Goal: Task Accomplishment & Management: Manage account settings

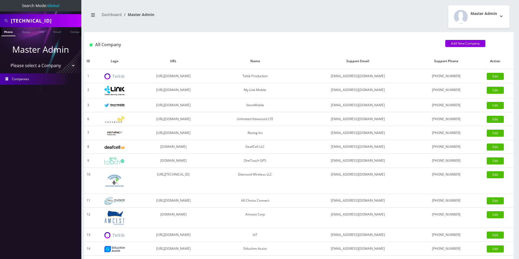
click at [36, 67] on select "Please select a Company Teltik Production My Link Mobile VennMobile Unlimited A…" at bounding box center [40, 65] width 69 height 10
select select "23"
click at [6, 60] on select "Please select a Company Teltik Production My Link Mobile VennMobile Unlimited A…" at bounding box center [40, 65] width 69 height 10
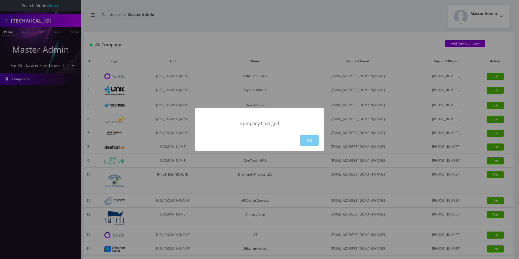
click at [313, 142] on button "OK" at bounding box center [309, 140] width 18 height 11
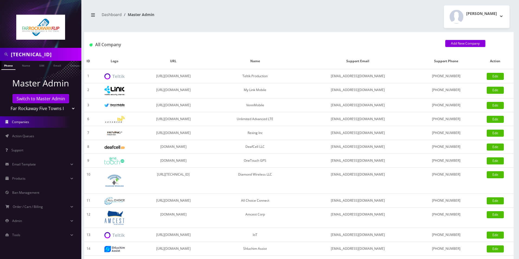
click at [42, 57] on input "89148000010573959103" at bounding box center [45, 54] width 69 height 10
paste input "Dena lifchetz"
type input "Dena lifchetz"
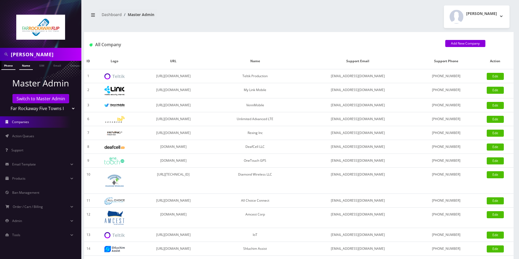
click at [27, 65] on link "Name" at bounding box center [26, 65] width 14 height 9
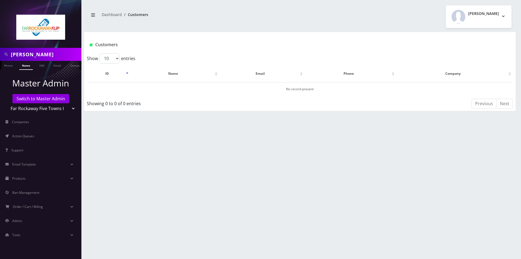
drag, startPoint x: 26, startPoint y: 55, endPoint x: -22, endPoint y: 55, distance: 47.5
click at [0, 55] on html "Dena lifchetz Phone Name SIM Email Company Customer Master Admin Switch to Mast…" at bounding box center [260, 129] width 521 height 259
type input "lifchetz"
click at [25, 66] on link "Name" at bounding box center [26, 65] width 14 height 9
click at [43, 54] on input "lifchetz" at bounding box center [45, 54] width 69 height 10
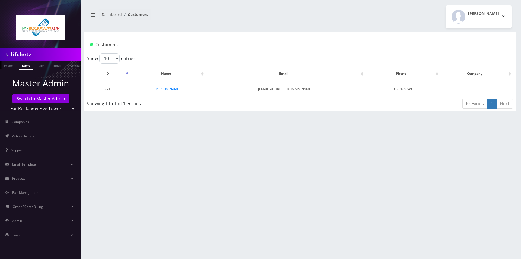
click at [43, 54] on input "lifchetz" at bounding box center [45, 54] width 69 height 10
paste input "Dena"
type input "Dena"
click at [30, 63] on link "Name" at bounding box center [26, 65] width 14 height 9
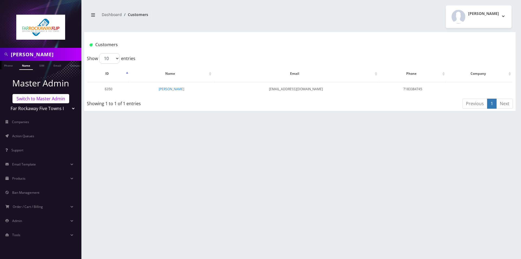
drag, startPoint x: 47, startPoint y: 103, endPoint x: 47, endPoint y: 100, distance: 3.1
click at [47, 103] on select "Teltik Production My Link Mobile VennMobile Unlimited Advanced LTE [PERSON_NAME…" at bounding box center [40, 108] width 69 height 10
click at [47, 100] on link "Switch to Master Admin" at bounding box center [40, 98] width 57 height 9
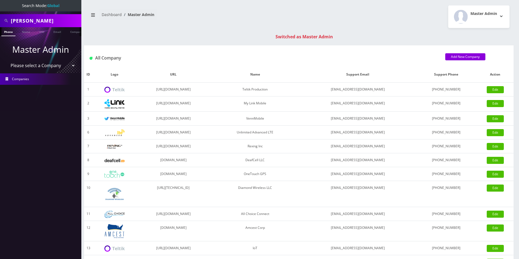
click at [33, 23] on input "[PERSON_NAME]" at bounding box center [45, 20] width 69 height 10
paste input "lifchetz"
type input "[PERSON_NAME]"
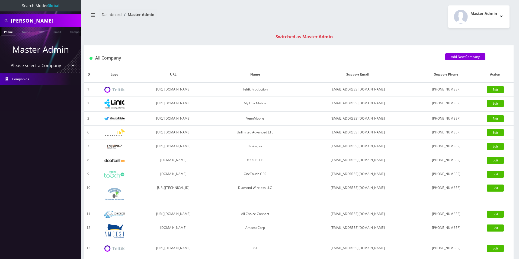
click at [7, 34] on link "Phone" at bounding box center [8, 31] width 14 height 9
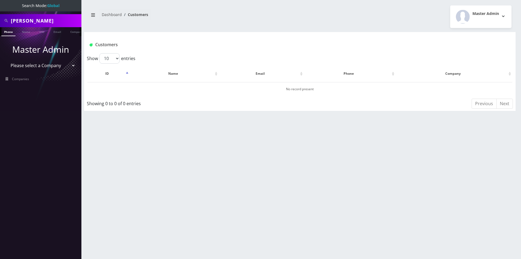
click at [55, 21] on input "[PERSON_NAME]" at bounding box center [45, 20] width 69 height 10
paste input "lifchetz"
type input "lifchetz"
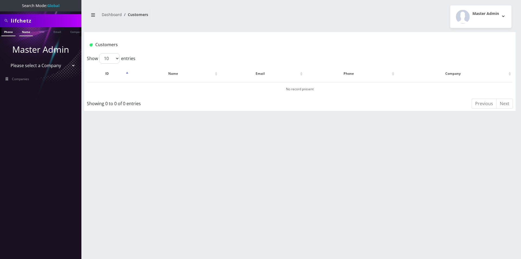
click at [27, 32] on link "Name" at bounding box center [26, 31] width 14 height 9
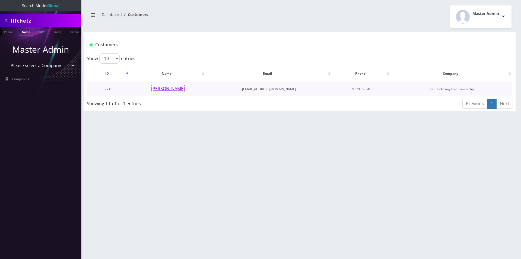
click at [162, 88] on button "raizy lifchetz" at bounding box center [168, 88] width 34 height 7
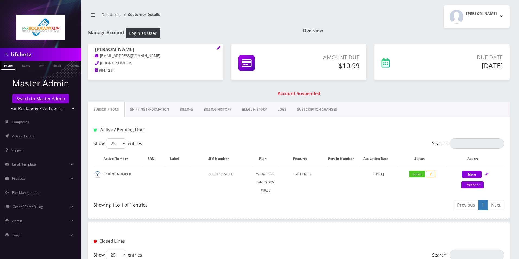
drag, startPoint x: 0, startPoint y: 0, endPoint x: 92, endPoint y: 50, distance: 104.9
click at [92, 50] on div "raizy lifchetz tlieberman613+51@gmail.com 917-916-9349 PIN: 1234" at bounding box center [155, 61] width 135 height 34
copy h1 "raizy lifchetz"
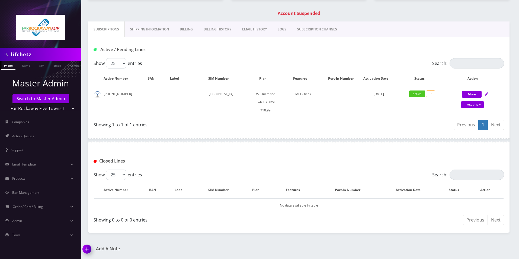
click at [177, 28] on link "Billing" at bounding box center [186, 29] width 24 height 16
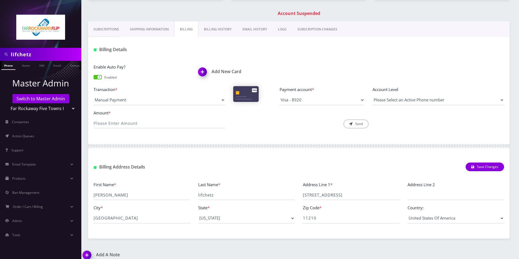
click at [221, 31] on link "Billing History" at bounding box center [218, 29] width 39 height 16
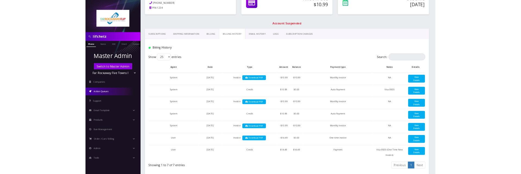
scroll to position [53, 0]
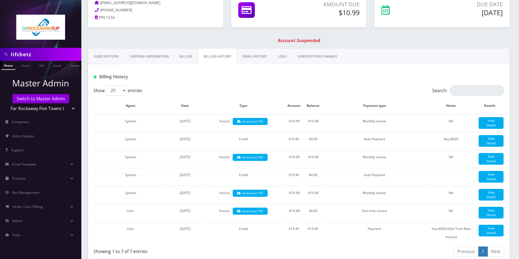
click at [191, 52] on link "Billing" at bounding box center [186, 57] width 24 height 16
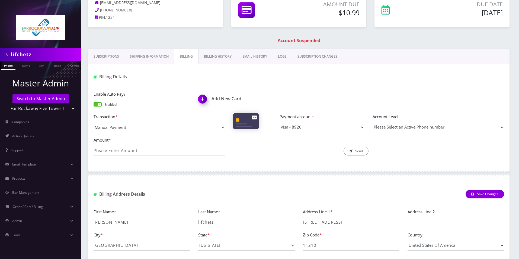
click at [133, 128] on select "Manual Payment Custom Charge Manual Credit Custom Invoice" at bounding box center [160, 127] width 132 height 10
click at [224, 97] on h1 "Add New Card" at bounding box center [246, 98] width 97 height 5
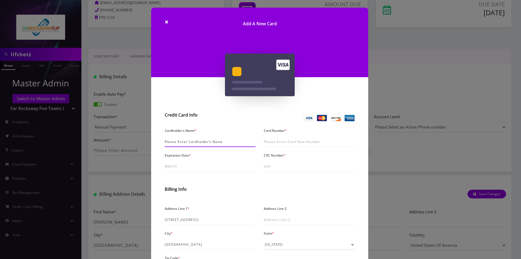
click at [188, 141] on input "Cardholder's Name *" at bounding box center [210, 141] width 91 height 10
paste input "[PERSON_NAME]"
type input "[PERSON_NAME]"
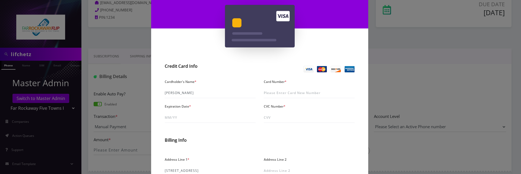
scroll to position [54, 0]
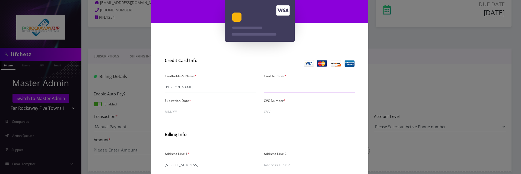
click at [308, 84] on input "Card Number *" at bounding box center [309, 87] width 91 height 10
paste input "[CREDIT_CARD_NUMBER]"
type input "[CREDIT_CARD_NUMBER]"
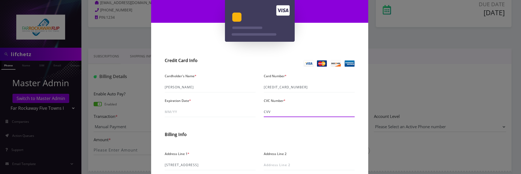
click at [275, 111] on input "CVC Number *" at bounding box center [309, 112] width 91 height 10
paste input "399"
type input "399"
click at [189, 110] on input "Expiration Date *" at bounding box center [210, 112] width 91 height 10
type input "07/30"
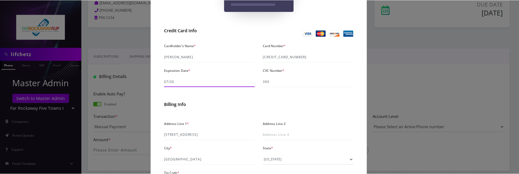
scroll to position [136, 0]
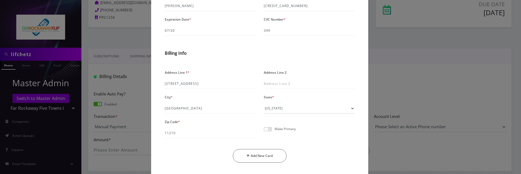
click at [266, 129] on span at bounding box center [268, 129] width 8 height 4
click at [264, 132] on input "checkbox" at bounding box center [264, 132] width 0 height 0
click at [252, 157] on button "Add New Card" at bounding box center [260, 156] width 54 height 14
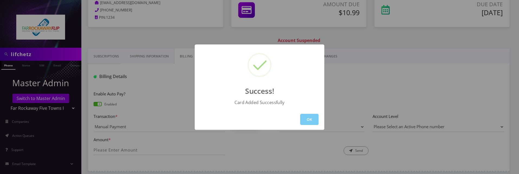
click at [310, 119] on button "OK" at bounding box center [309, 119] width 18 height 11
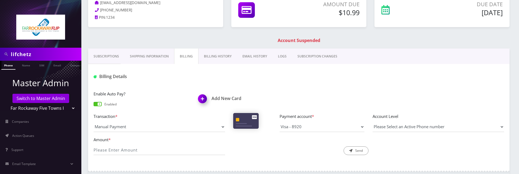
click at [215, 52] on link "Billing History" at bounding box center [218, 57] width 39 height 16
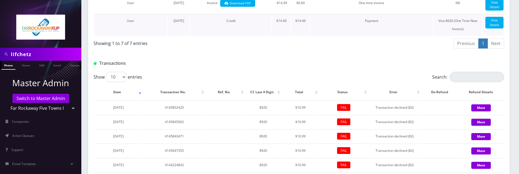
scroll to position [270, 0]
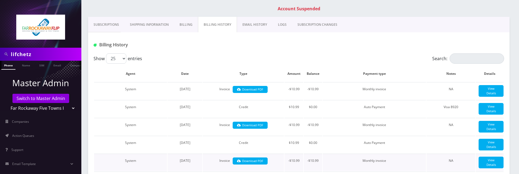
scroll to position [27, 0]
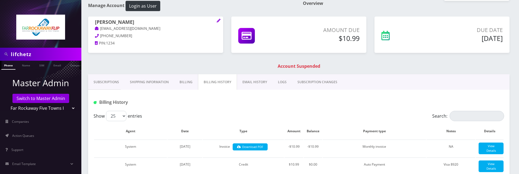
click at [196, 81] on link "Billing" at bounding box center [186, 82] width 24 height 16
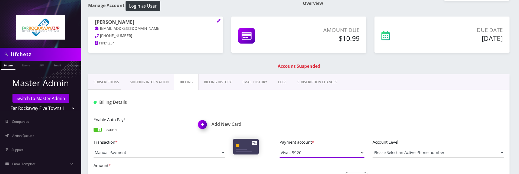
click at [292, 149] on select "Visa - 8920" at bounding box center [322, 153] width 85 height 10
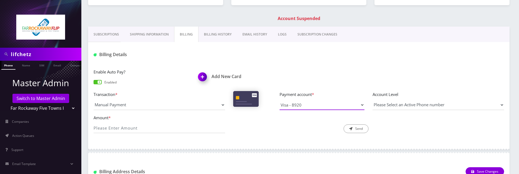
scroll to position [81, 0]
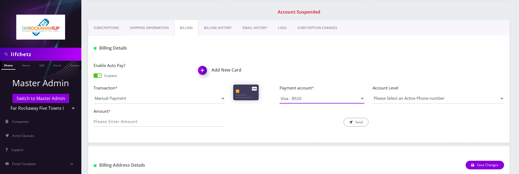
click at [297, 101] on select "Visa - 8920" at bounding box center [322, 98] width 85 height 10
click at [215, 154] on div "Billing Address Details Save Changes" at bounding box center [299, 163] width 422 height 21
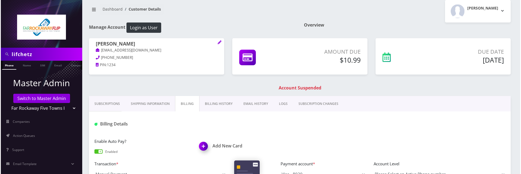
scroll to position [0, 0]
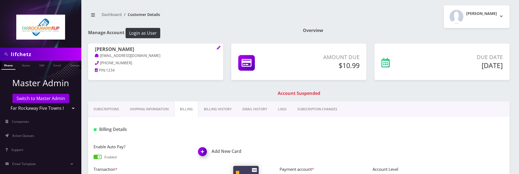
click at [203, 153] on img at bounding box center [204, 154] width 16 height 16
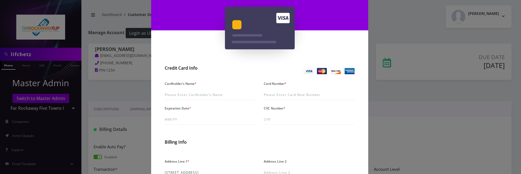
scroll to position [136, 0]
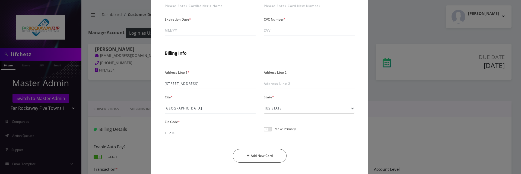
click at [267, 130] on span at bounding box center [268, 129] width 8 height 4
click at [264, 132] on input "checkbox" at bounding box center [264, 132] width 0 height 0
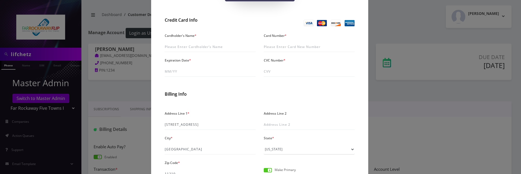
scroll to position [0, 0]
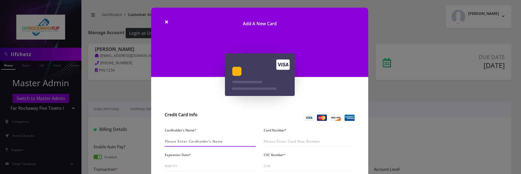
click at [177, 144] on input "Cardholder's Name *" at bounding box center [210, 141] width 91 height 10
paste input "Dena lifchetz"
type input "Dena lifchetz"
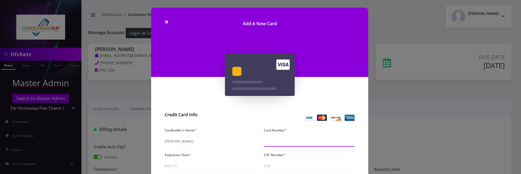
click at [304, 139] on input "Card Number *" at bounding box center [309, 141] width 91 height 10
paste input "4147 2027 6155 3237"
paste input "7"
type input "4147 2027 6155 3237"
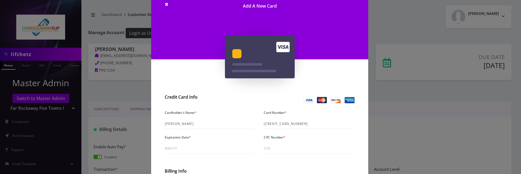
scroll to position [27, 0]
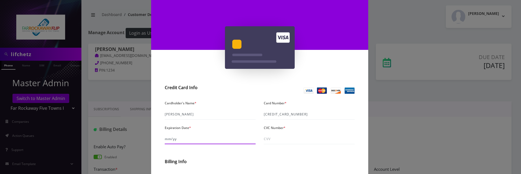
click at [175, 141] on input "Expiration Date *" at bounding box center [210, 139] width 91 height 10
type input "07/30"
click at [296, 143] on input "CVC Number *" at bounding box center [309, 139] width 91 height 10
paste input "399"
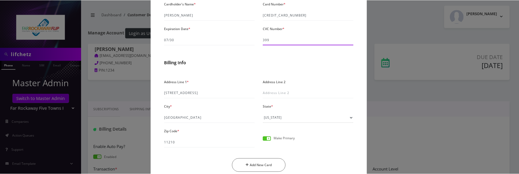
scroll to position [136, 0]
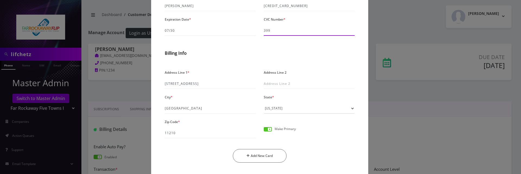
type input "399"
click at [263, 155] on button "Add New Card" at bounding box center [260, 156] width 54 height 14
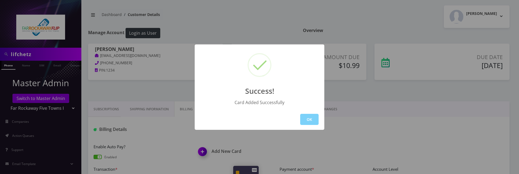
click at [368, 39] on div "Success! Card Added Successfully OK" at bounding box center [259, 87] width 519 height 174
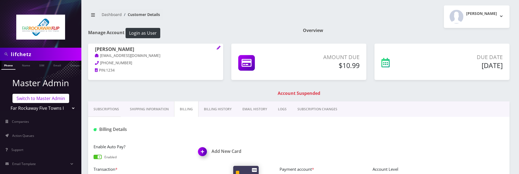
click at [38, 98] on link "Switch to Master Admin" at bounding box center [40, 98] width 57 height 9
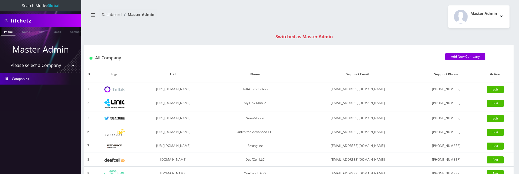
click at [37, 28] on nav "Search Mode: Global lifchetz Phone Name SIM Email Company Customer Master Admin…" at bounding box center [40, 87] width 81 height 174
click at [38, 23] on input "lifchetz" at bounding box center [45, 20] width 69 height 10
paste input "8359"
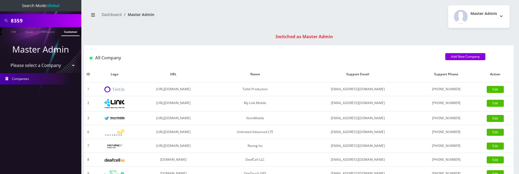
scroll to position [0, 30]
type input "8359"
click at [69, 32] on link "Customer" at bounding box center [70, 31] width 19 height 9
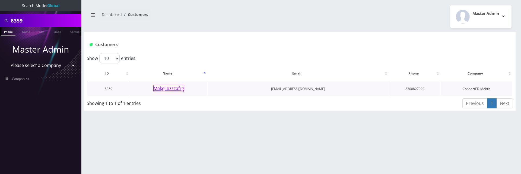
click at [170, 88] on button "Makgl Bzzzafrg" at bounding box center [168, 88] width 31 height 7
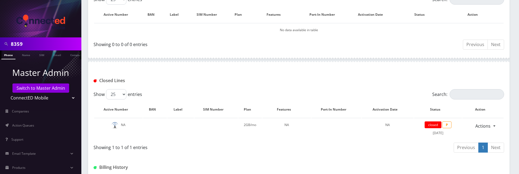
scroll to position [87, 0]
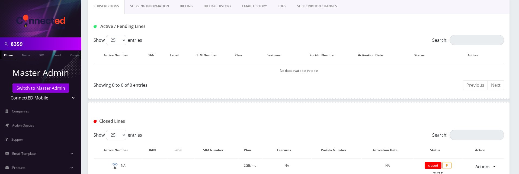
click at [207, 14] on link "Billing History" at bounding box center [217, 6] width 39 height 16
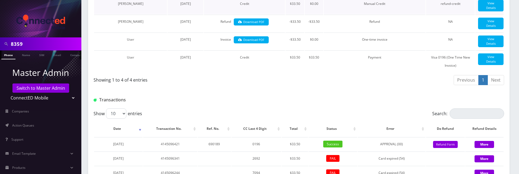
scroll to position [249, 0]
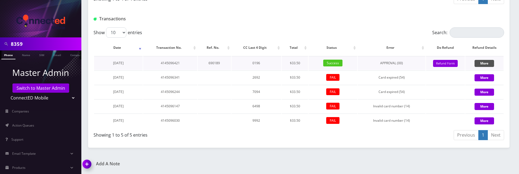
click at [485, 65] on button "More" at bounding box center [485, 63] width 20 height 7
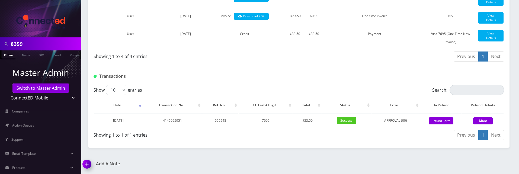
scroll to position [192, 0]
click at [479, 117] on div "More" at bounding box center [483, 121] width 42 height 8
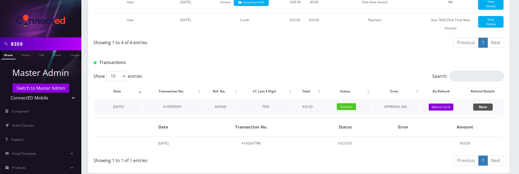
click at [480, 111] on button "More" at bounding box center [483, 107] width 20 height 7
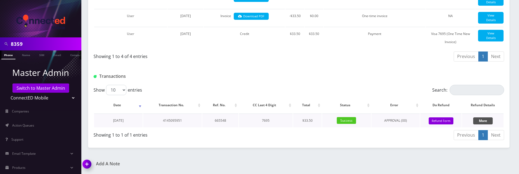
click at [480, 120] on button "More" at bounding box center [483, 120] width 20 height 7
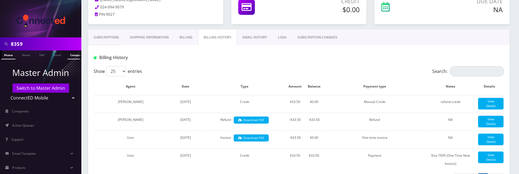
scroll to position [0, 3]
click at [39, 90] on link "Switch to Master Admin" at bounding box center [40, 88] width 57 height 9
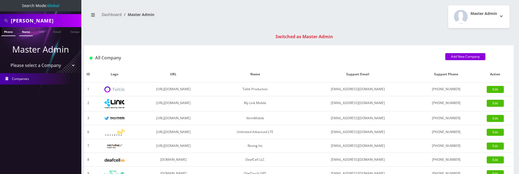
type input "[PERSON_NAME]"
click at [27, 30] on link "Name" at bounding box center [26, 31] width 14 height 9
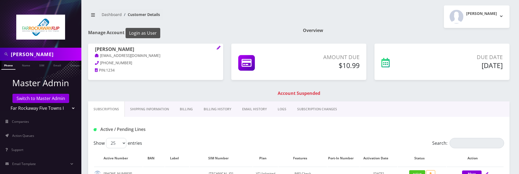
click at [146, 30] on button "Login as User" at bounding box center [143, 33] width 35 height 10
click at [187, 109] on link "Billing" at bounding box center [186, 109] width 24 height 16
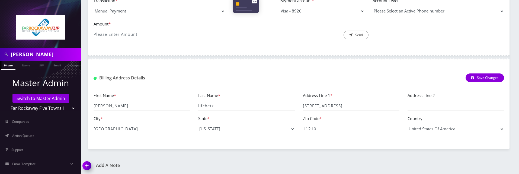
scroll to position [170, 0]
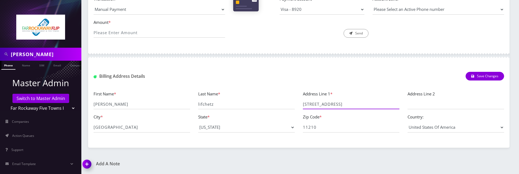
click at [328, 104] on input "[STREET_ADDRESS]" at bounding box center [351, 104] width 97 height 10
click at [147, 126] on input "[GEOGRAPHIC_DATA]" at bounding box center [142, 127] width 97 height 10
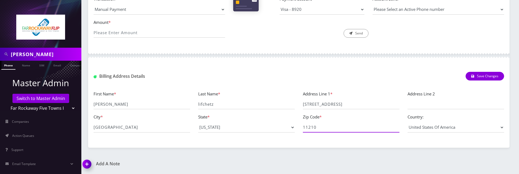
click at [315, 127] on input "11210" at bounding box center [351, 127] width 97 height 10
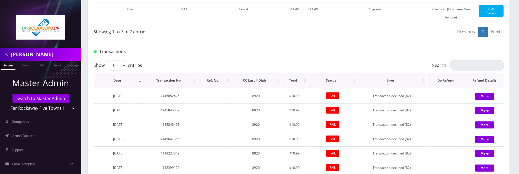
scroll to position [299, 0]
